Goal: Check status: Check status

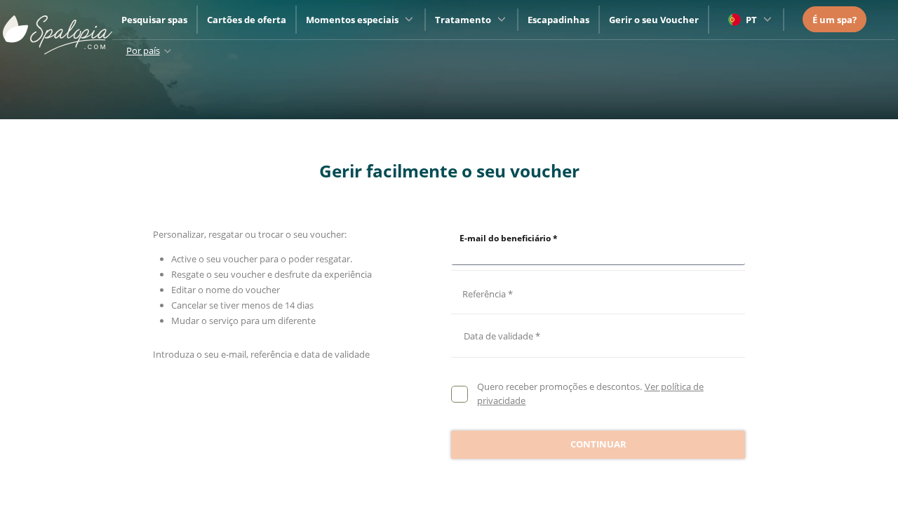
click at [595, 248] on input "E-mail do beneficiário *" at bounding box center [596, 252] width 290 height 25
type input "**********"
click at [595, 292] on input "E-mail do beneficiário *" at bounding box center [596, 292] width 290 height 25
type input "**********"
click at [598, 335] on div at bounding box center [598, 335] width 294 height 34
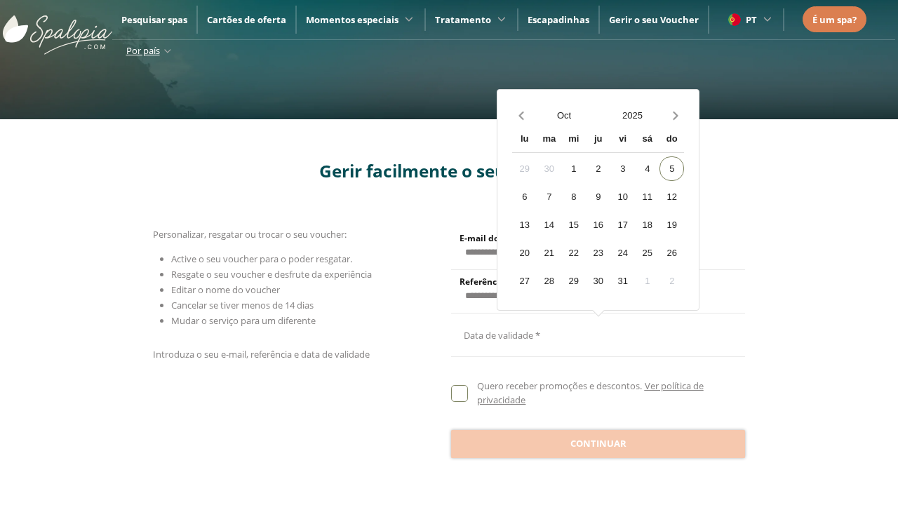
click at [564, 115] on button "Oct" at bounding box center [563, 115] width 69 height 25
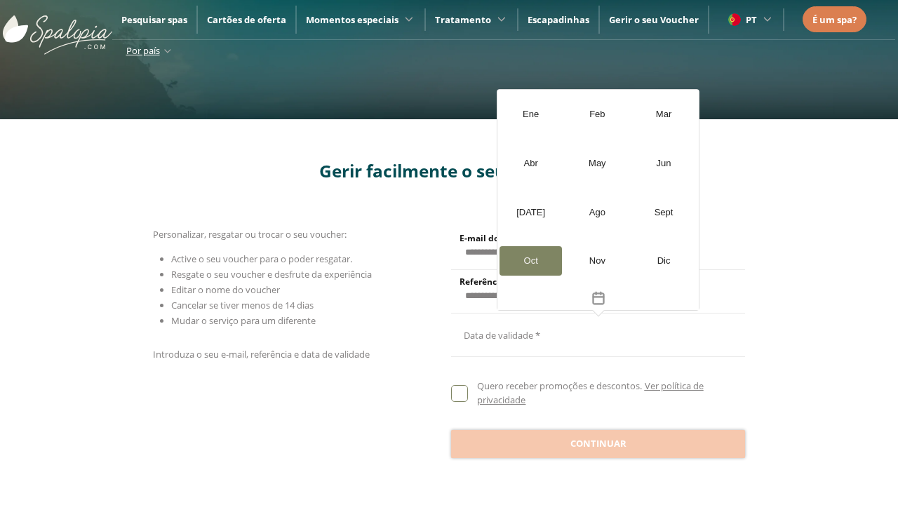
click at [530, 212] on div "[DATE]" at bounding box center [530, 212] width 62 height 29
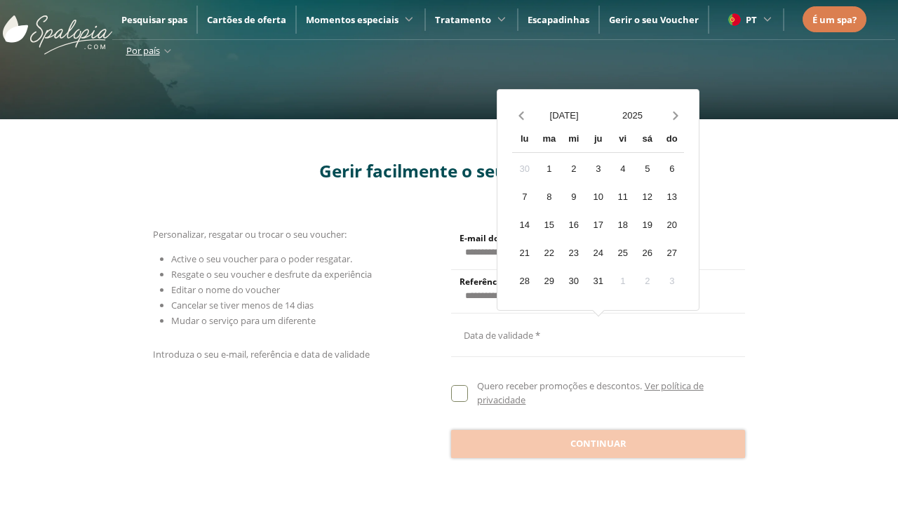
click at [632, 115] on button "2025" at bounding box center [632, 115] width 69 height 25
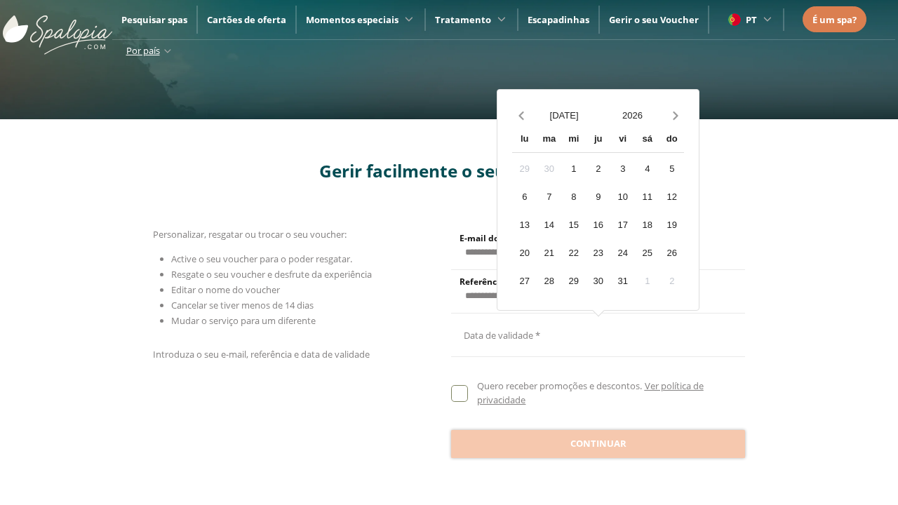
scroll to position [1, 0]
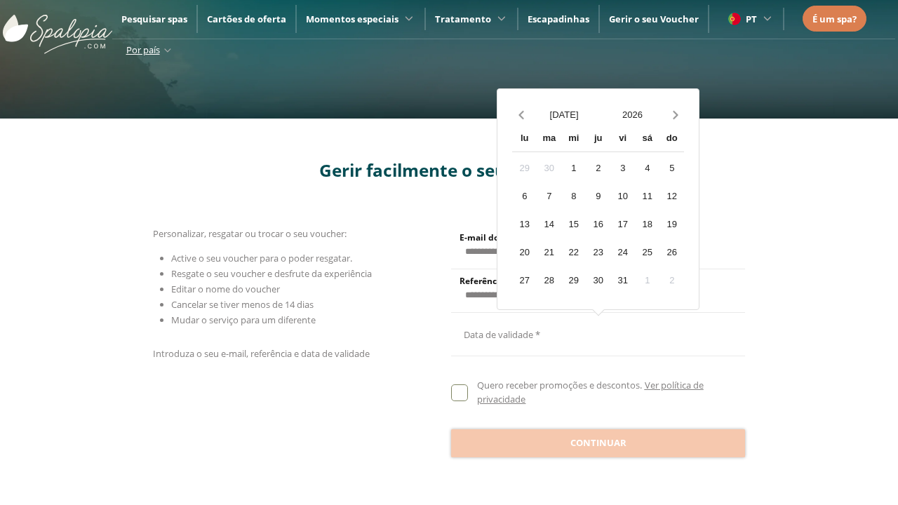
click at [524, 252] on div "20" at bounding box center [524, 252] width 25 height 25
click at [598, 443] on span "Continuar" at bounding box center [598, 443] width 56 height 14
